Goal: Find specific page/section: Find specific page/section

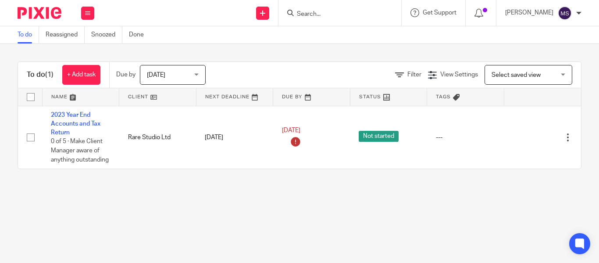
click at [299, 11] on input "Search" at bounding box center [335, 15] width 79 height 8
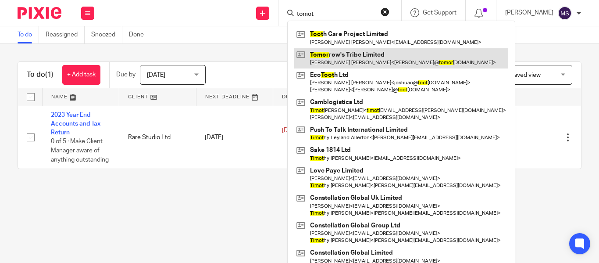
type input "tomot"
click at [327, 52] on link at bounding box center [401, 58] width 214 height 20
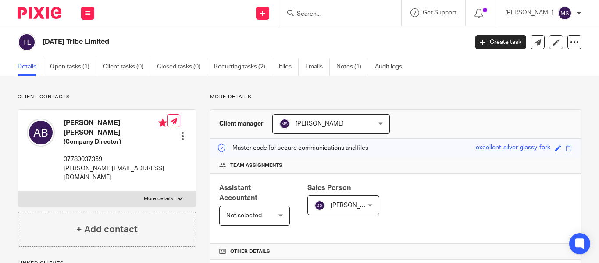
click at [124, 39] on h2 "[DATE] Tribe Limited" at bounding box center [211, 41] width 336 height 9
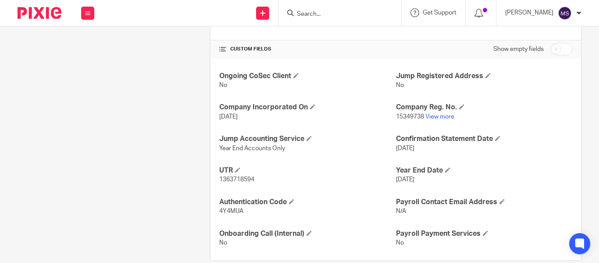
scroll to position [290, 0]
click at [441, 117] on link "View more" at bounding box center [440, 116] width 29 height 6
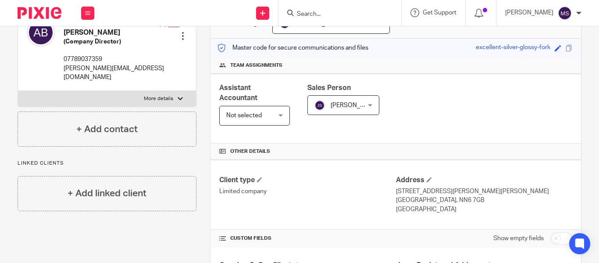
scroll to position [0, 0]
